Goal: Information Seeking & Learning: Check status

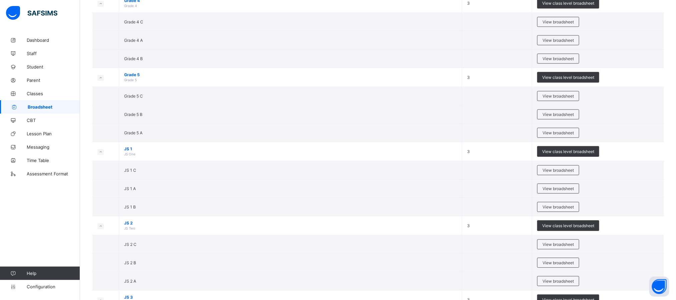
scroll to position [924, 0]
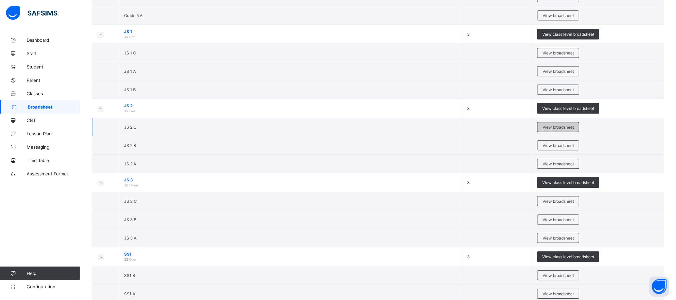
click at [549, 129] on span "View broadsheet" at bounding box center [557, 126] width 31 height 5
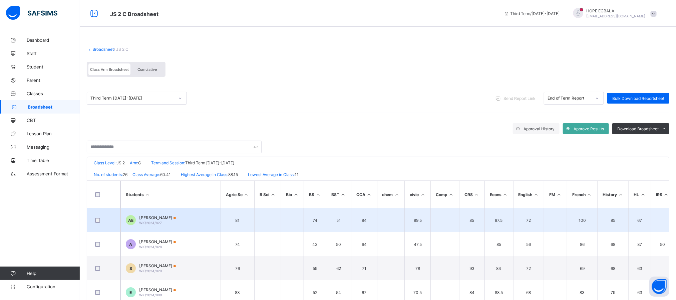
click at [159, 217] on span "[PERSON_NAME]" at bounding box center [157, 217] width 37 height 5
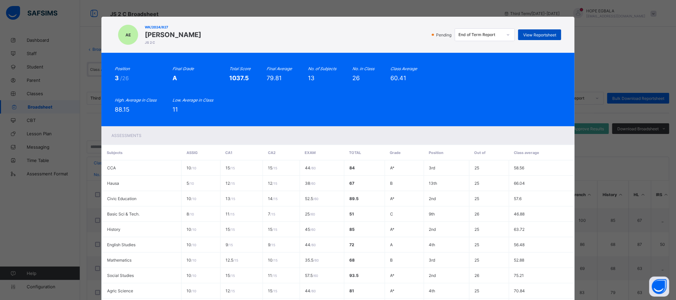
click at [542, 34] on span "View Reportsheet" at bounding box center [539, 34] width 33 height 5
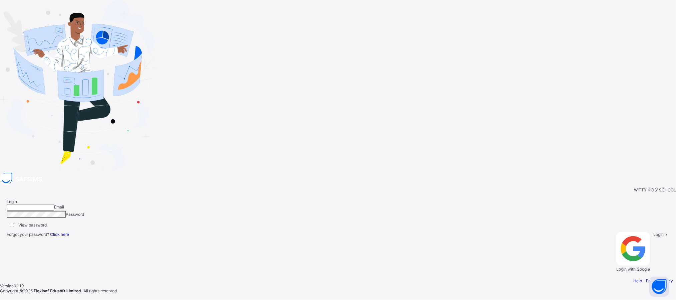
type input "**********"
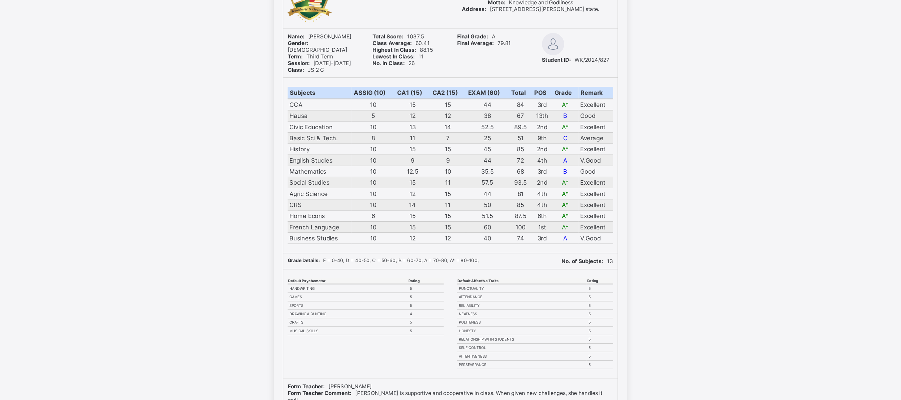
scroll to position [17, 0]
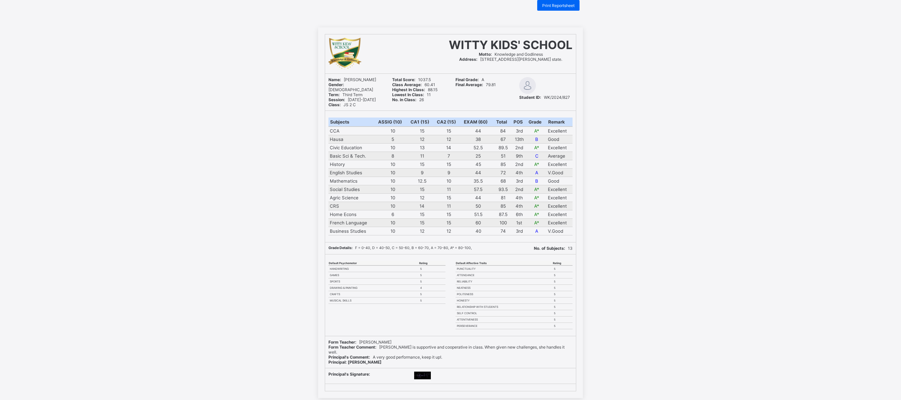
drag, startPoint x: 676, startPoint y: 0, endPoint x: 656, endPoint y: 272, distance: 272.9
click at [656, 272] on div "WITTY KIDS' SCHOOL Motto: Knowledge and Godliness Address: [STREET_ADDRESS][PER…" at bounding box center [450, 212] width 901 height 370
drag, startPoint x: 334, startPoint y: 79, endPoint x: 578, endPoint y: 99, distance: 245.7
click at [576, 99] on div "Name: [PERSON_NAME] Gender: [DEMOGRAPHIC_DATA] Term: Third Term Session: [DATE]…" at bounding box center [450, 92] width 251 height 37
copy div "Name: [PERSON_NAME] Gender: [DEMOGRAPHIC_DATA] Term: Third Term Session: [DATE]…"
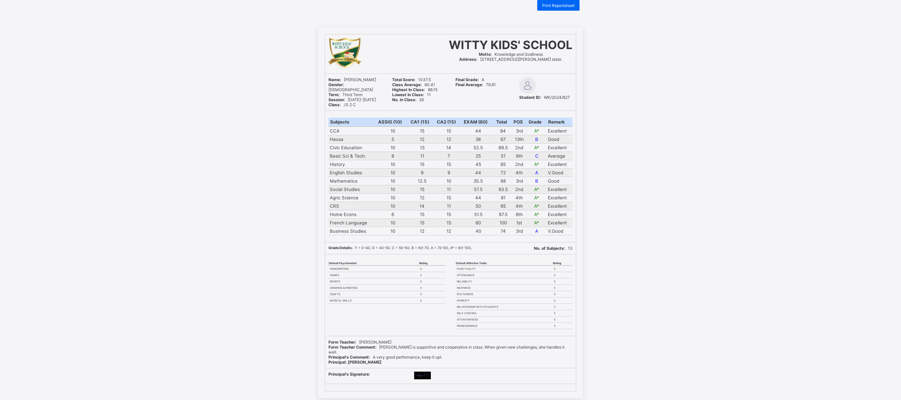
click at [251, 147] on div "WITTY KIDS' SCHOOL Motto: Knowledge and Godliness Address: [STREET_ADDRESS][PER…" at bounding box center [450, 212] width 901 height 370
